Goal: Task Accomplishment & Management: Manage account settings

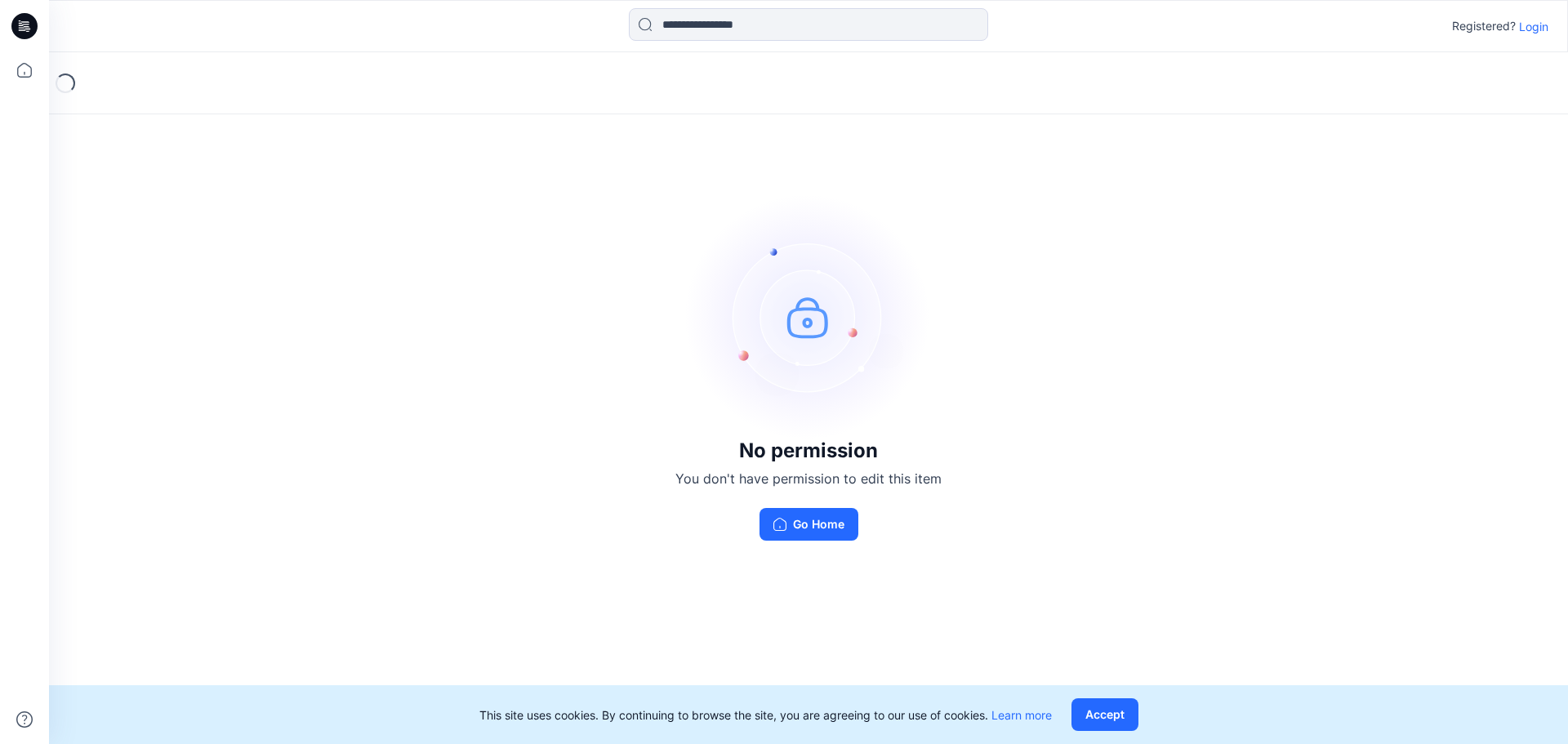
click at [1535, 26] on p "Login" at bounding box center [1534, 26] width 29 height 17
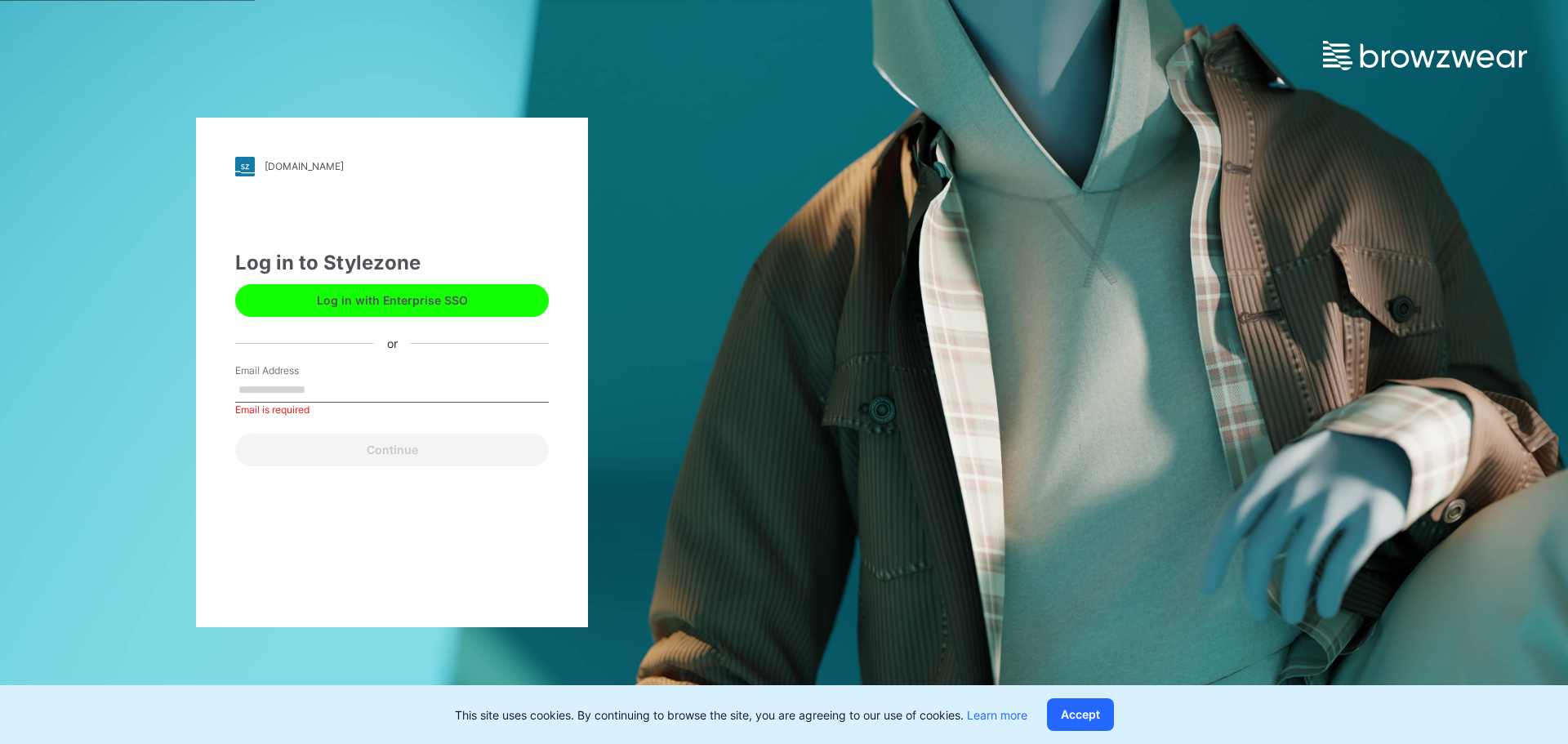
click at [289, 370] on label "Email Address" at bounding box center [292, 371] width 115 height 15
click at [289, 378] on input "Email Address" at bounding box center [392, 390] width 314 height 24
click at [268, 393] on input "Email Address" at bounding box center [392, 390] width 314 height 24
paste input "**********"
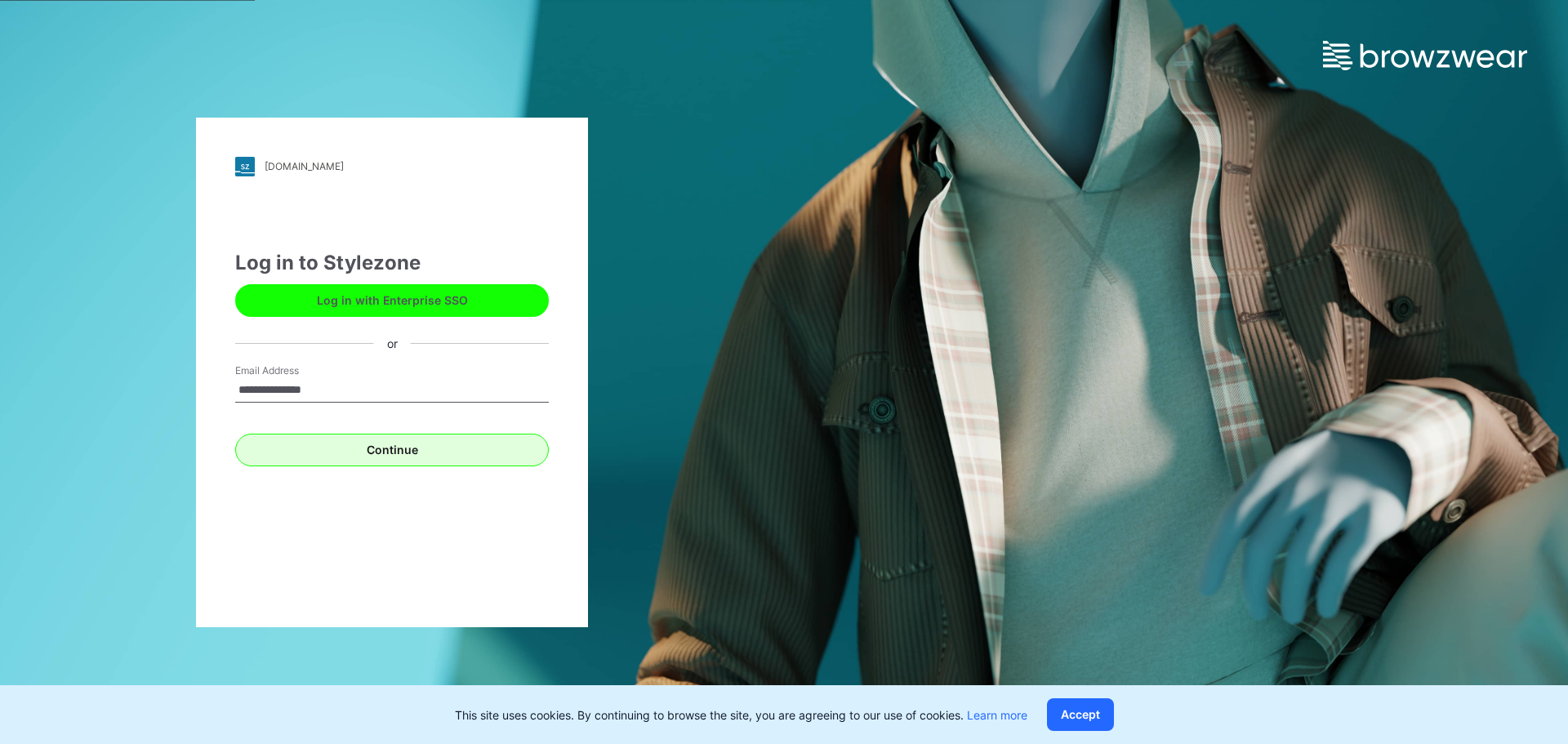
type input "**********"
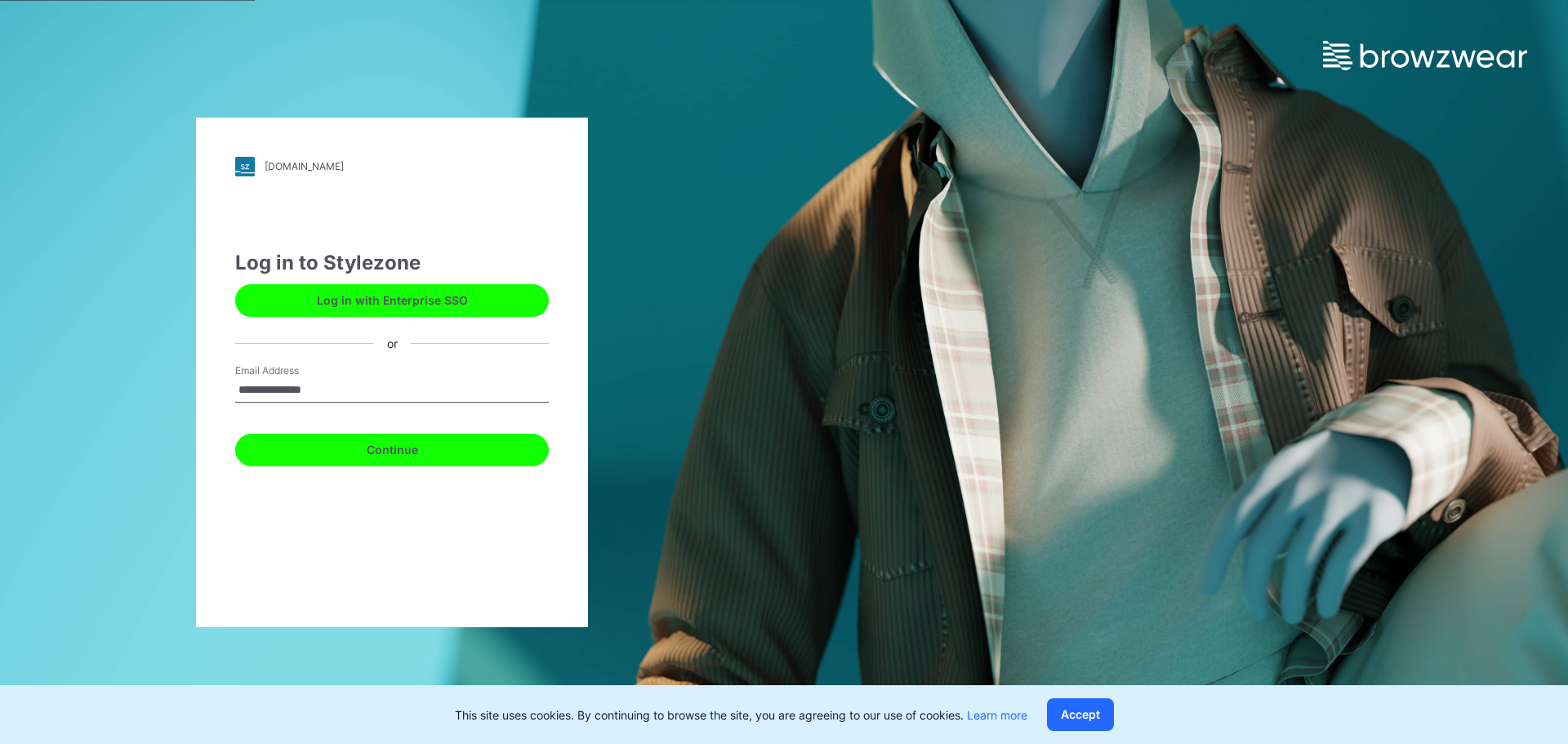
click at [417, 447] on button "Continue" at bounding box center [392, 449] width 314 height 33
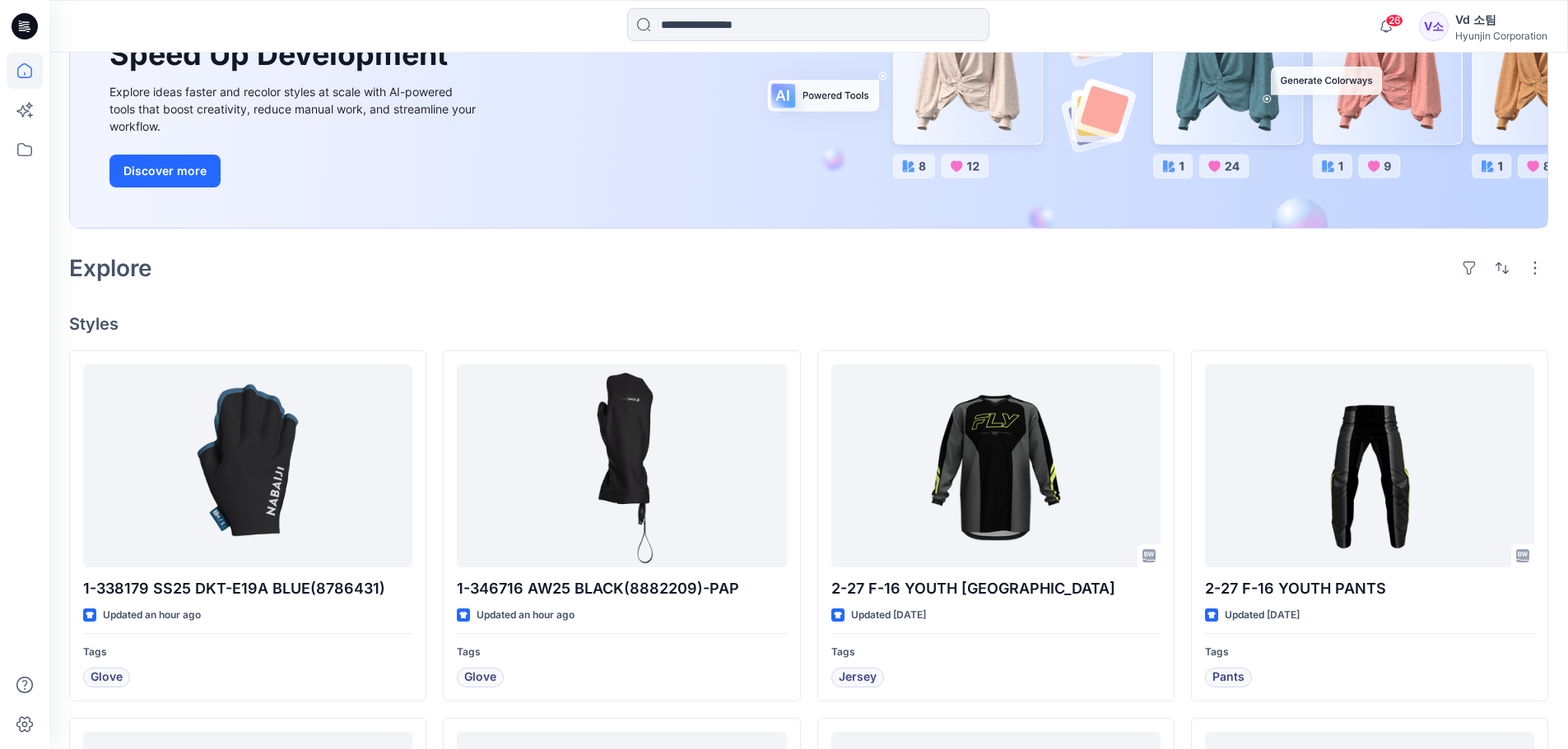
scroll to position [247, 0]
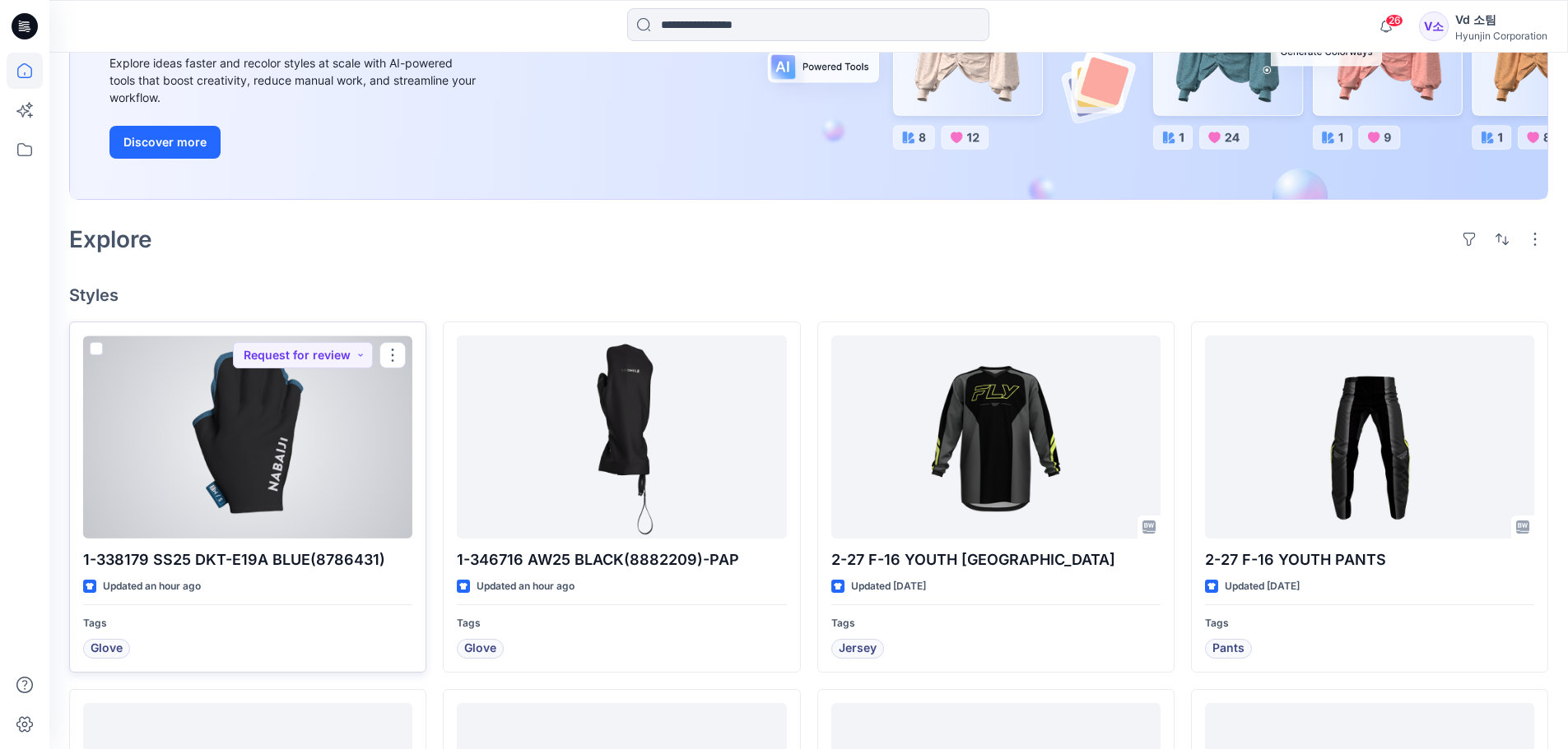
click at [234, 431] on div at bounding box center [248, 436] width 329 height 203
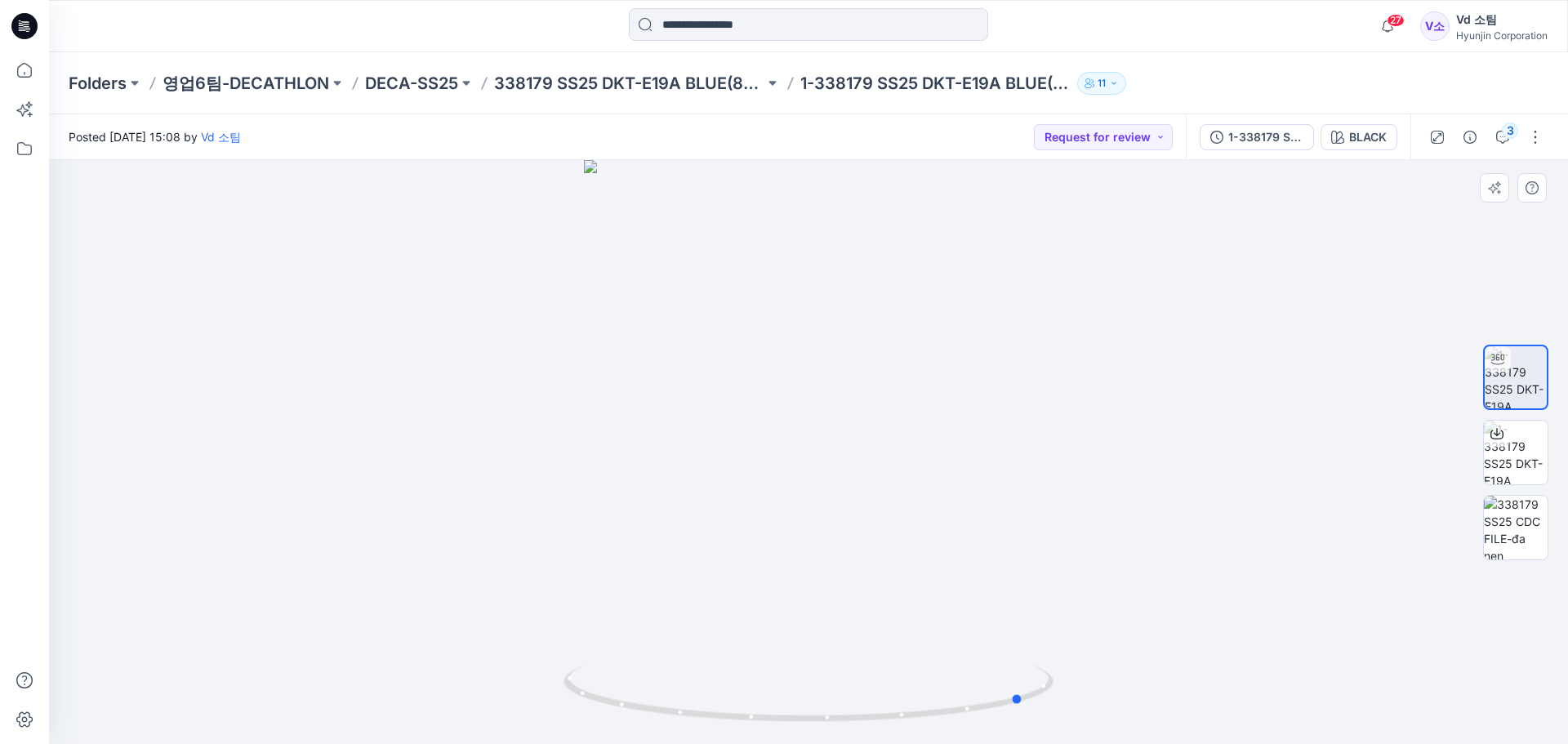
drag, startPoint x: 956, startPoint y: 589, endPoint x: 681, endPoint y: 593, distance: 275.0
click at [681, 593] on div at bounding box center [809, 452] width 1519 height 584
